Goal: Information Seeking & Learning: Learn about a topic

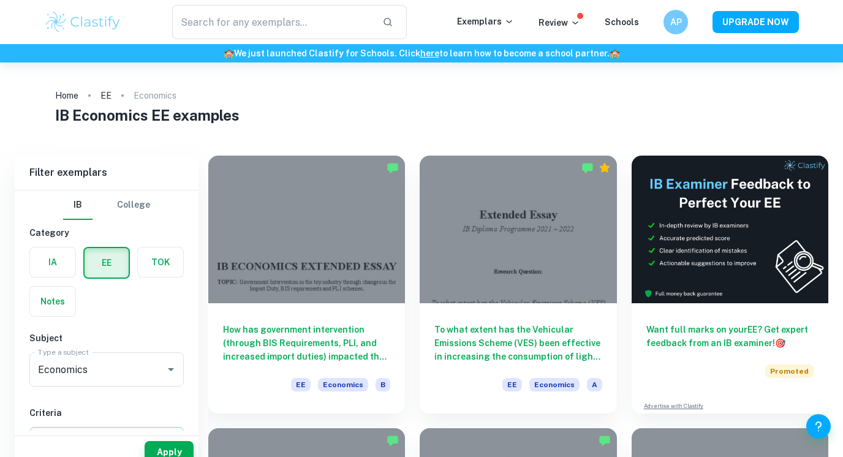
scroll to position [17, 0]
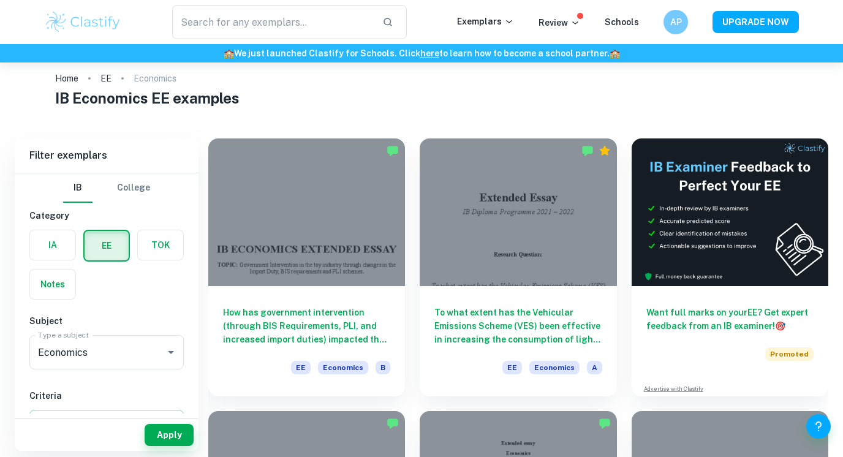
click at [470, 220] on div at bounding box center [518, 212] width 197 height 148
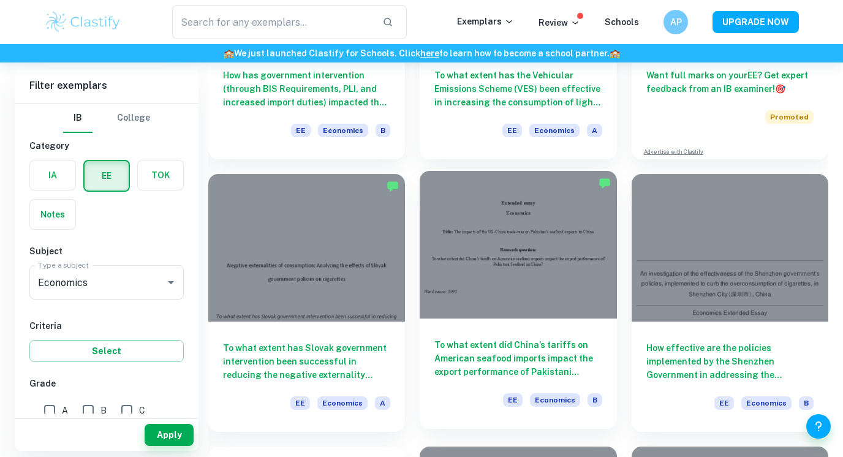
scroll to position [266, 0]
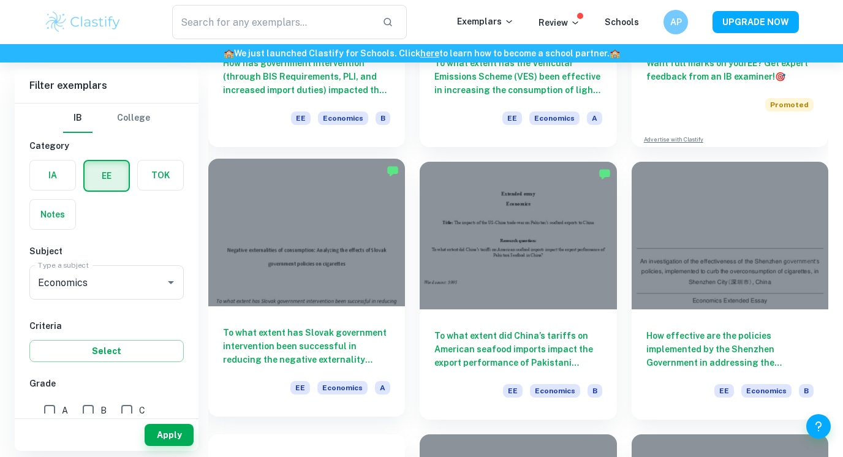
click at [320, 251] on div at bounding box center [306, 233] width 197 height 148
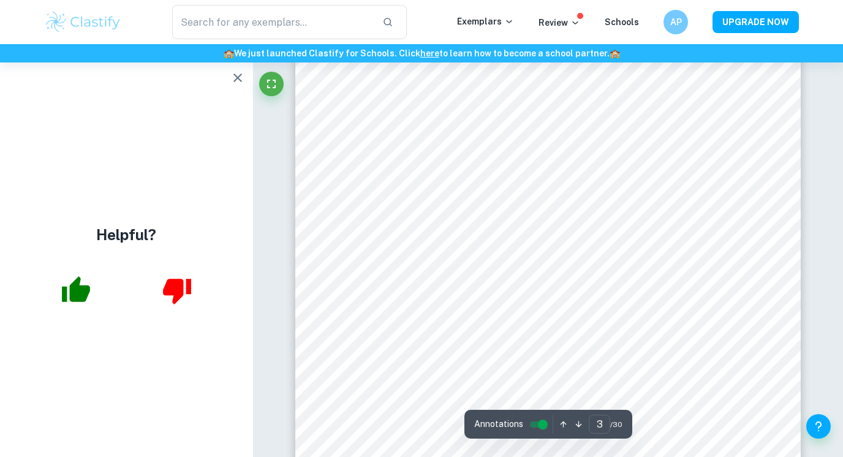
scroll to position [1543, 0]
click at [237, 75] on icon "button" at bounding box center [237, 77] width 15 height 15
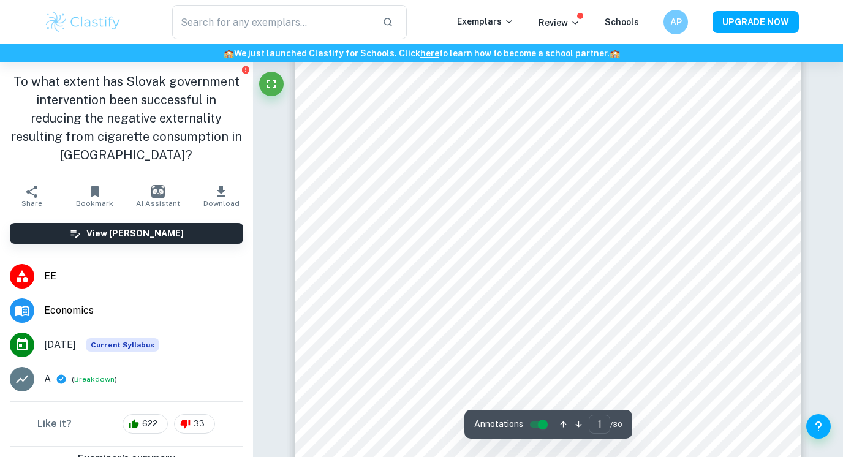
scroll to position [50, 0]
click at [585, 0] on html "We value your privacy We use cookies to enhance your browsing experience, serve…" at bounding box center [421, 178] width 843 height 457
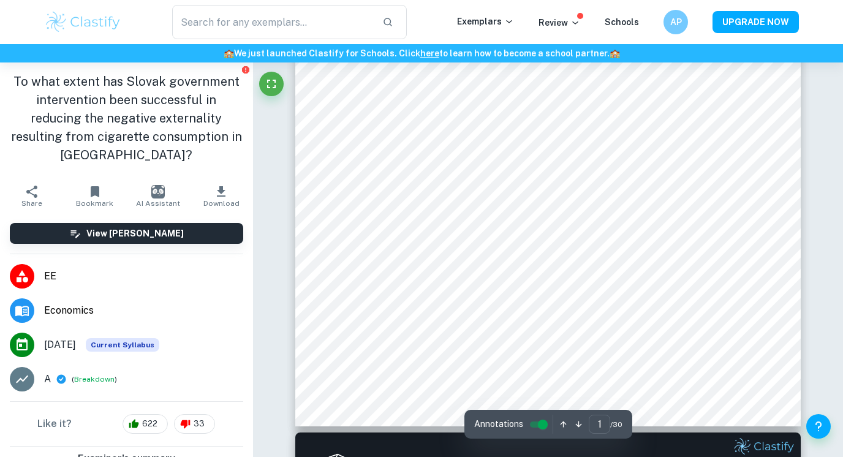
scroll to position [313, 0]
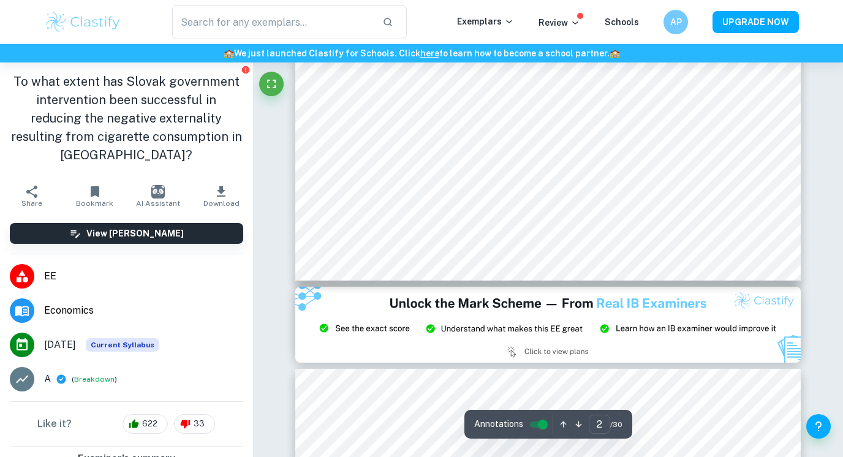
type input "3"
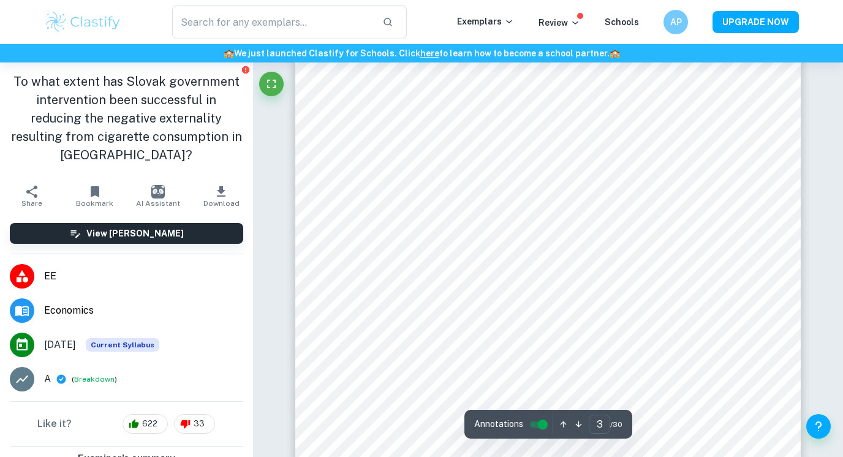
scroll to position [1538, 0]
